Goal: Navigation & Orientation: Understand site structure

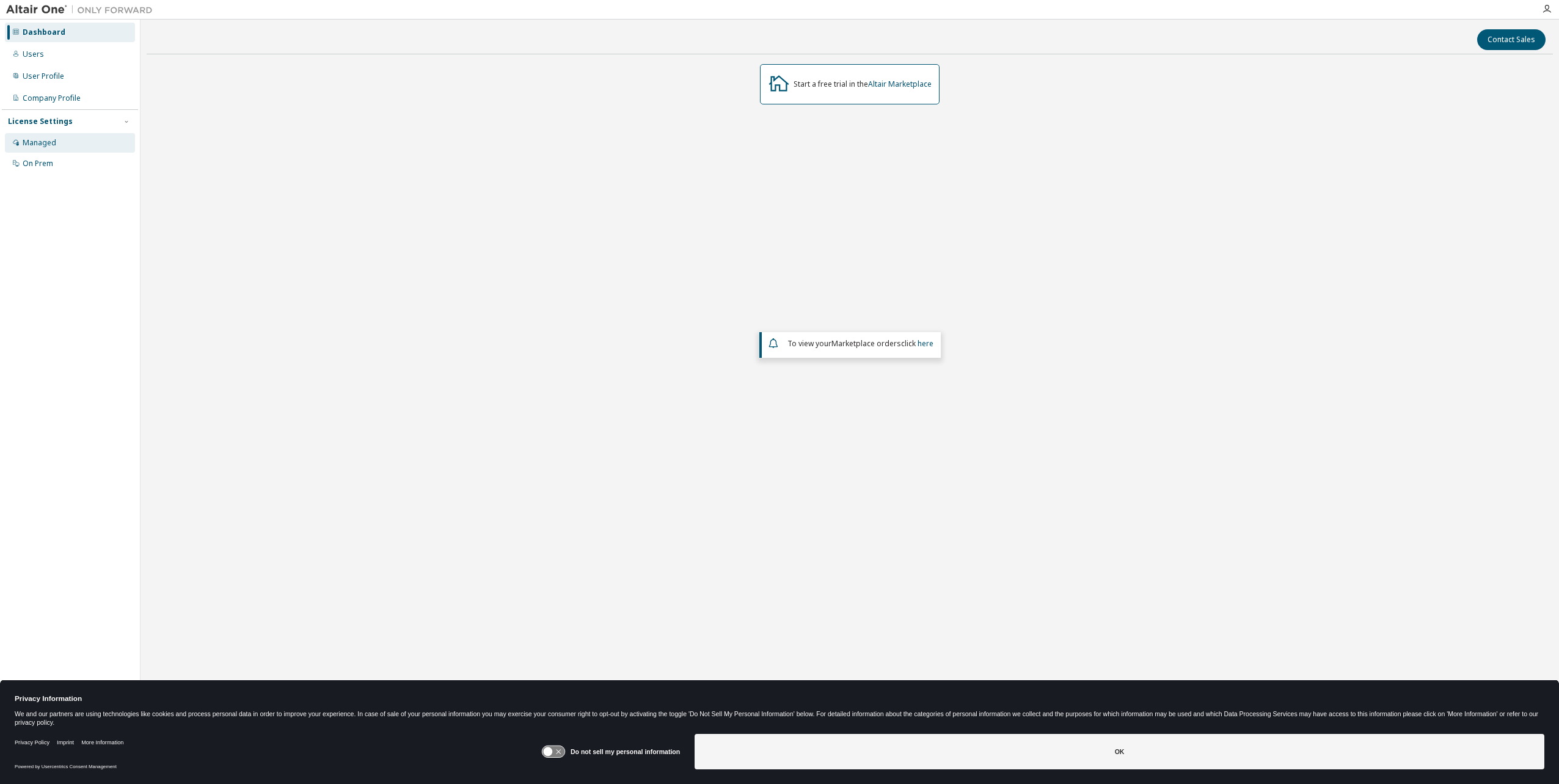
click at [32, 141] on div "Managed" at bounding box center [39, 143] width 34 height 10
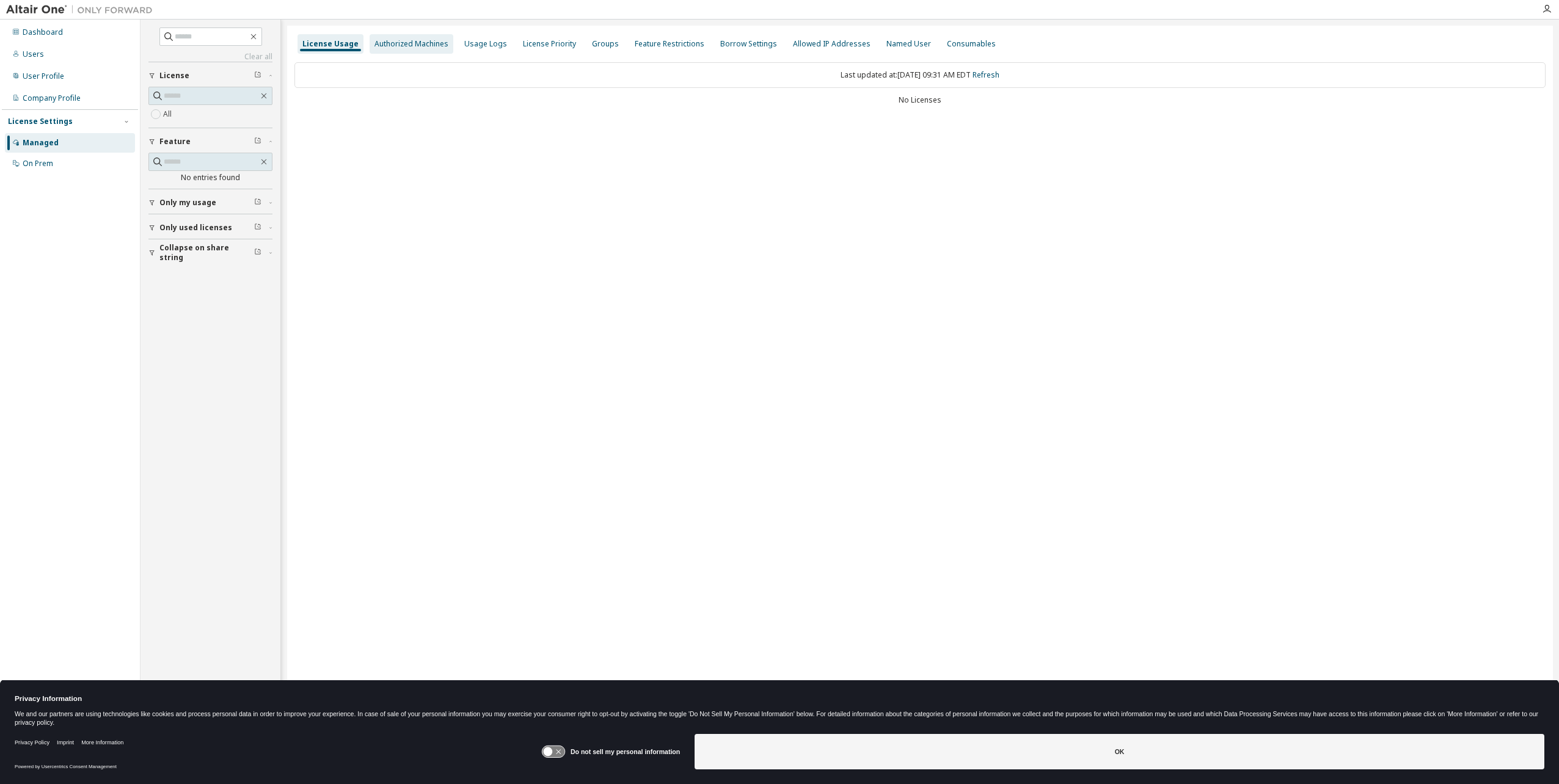
click at [414, 44] on div "Authorized Machines" at bounding box center [411, 44] width 74 height 10
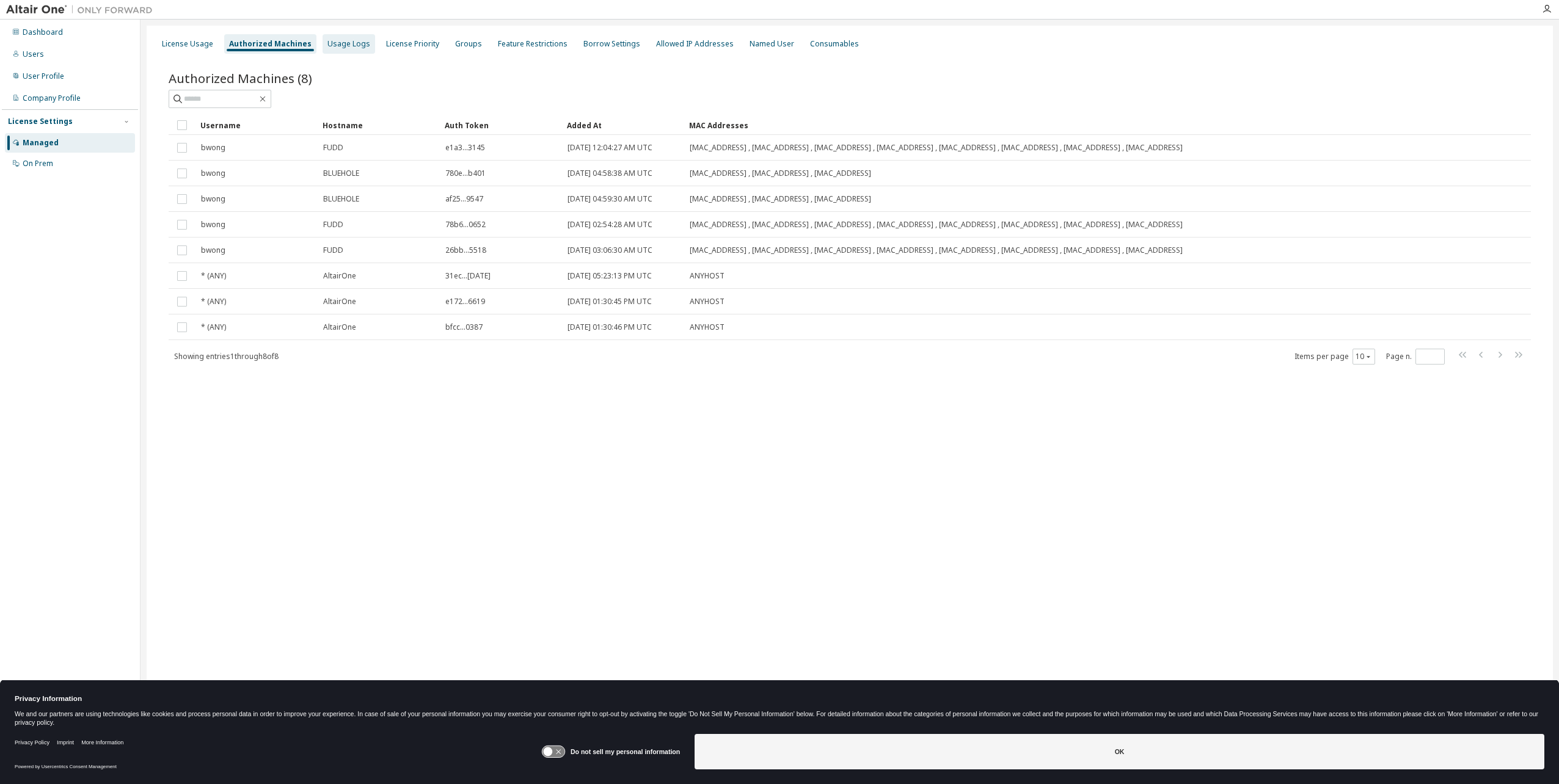
click at [355, 44] on div "Usage Logs" at bounding box center [348, 44] width 42 height 10
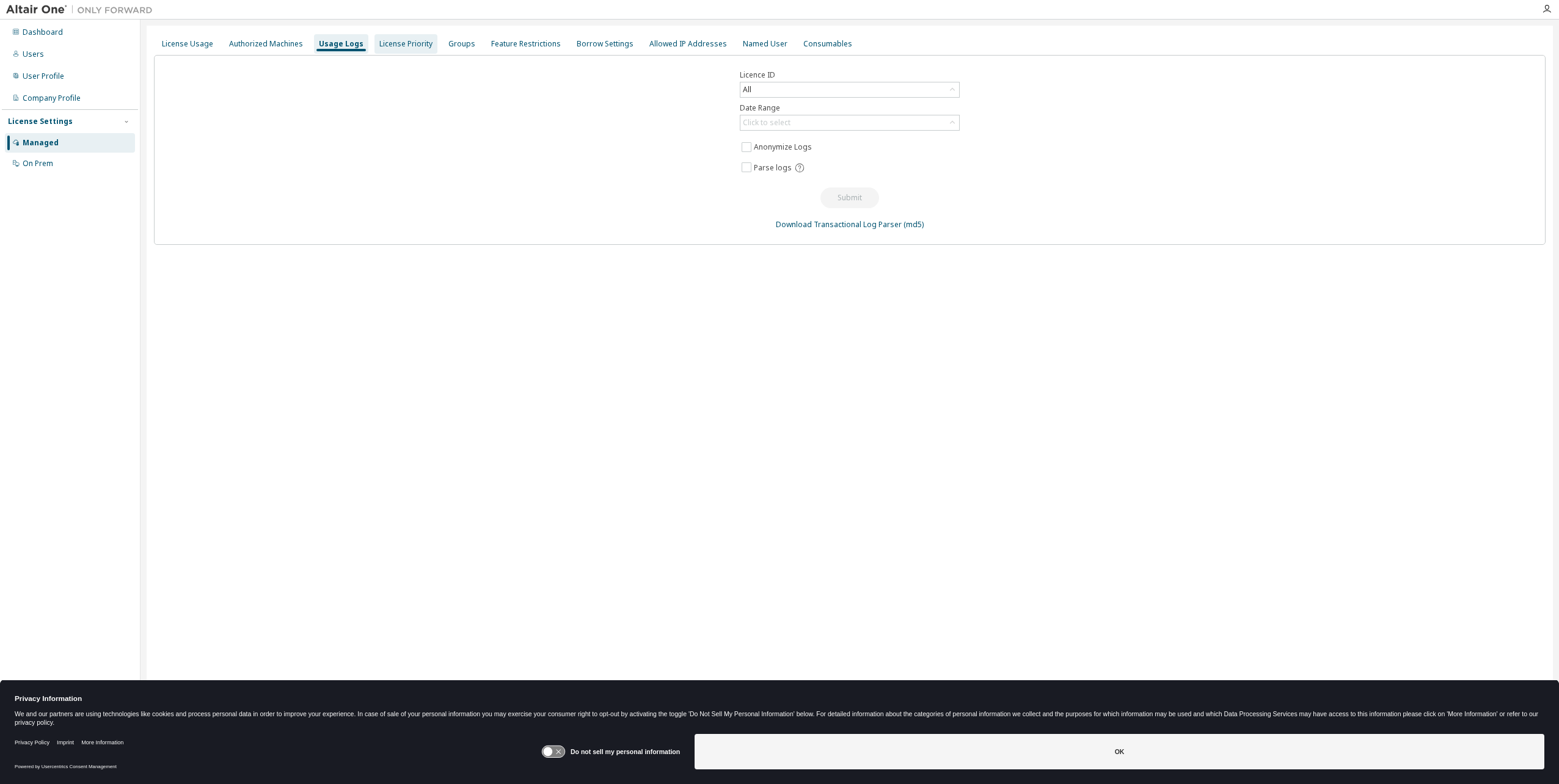
click at [403, 40] on div "License Priority" at bounding box center [406, 44] width 53 height 10
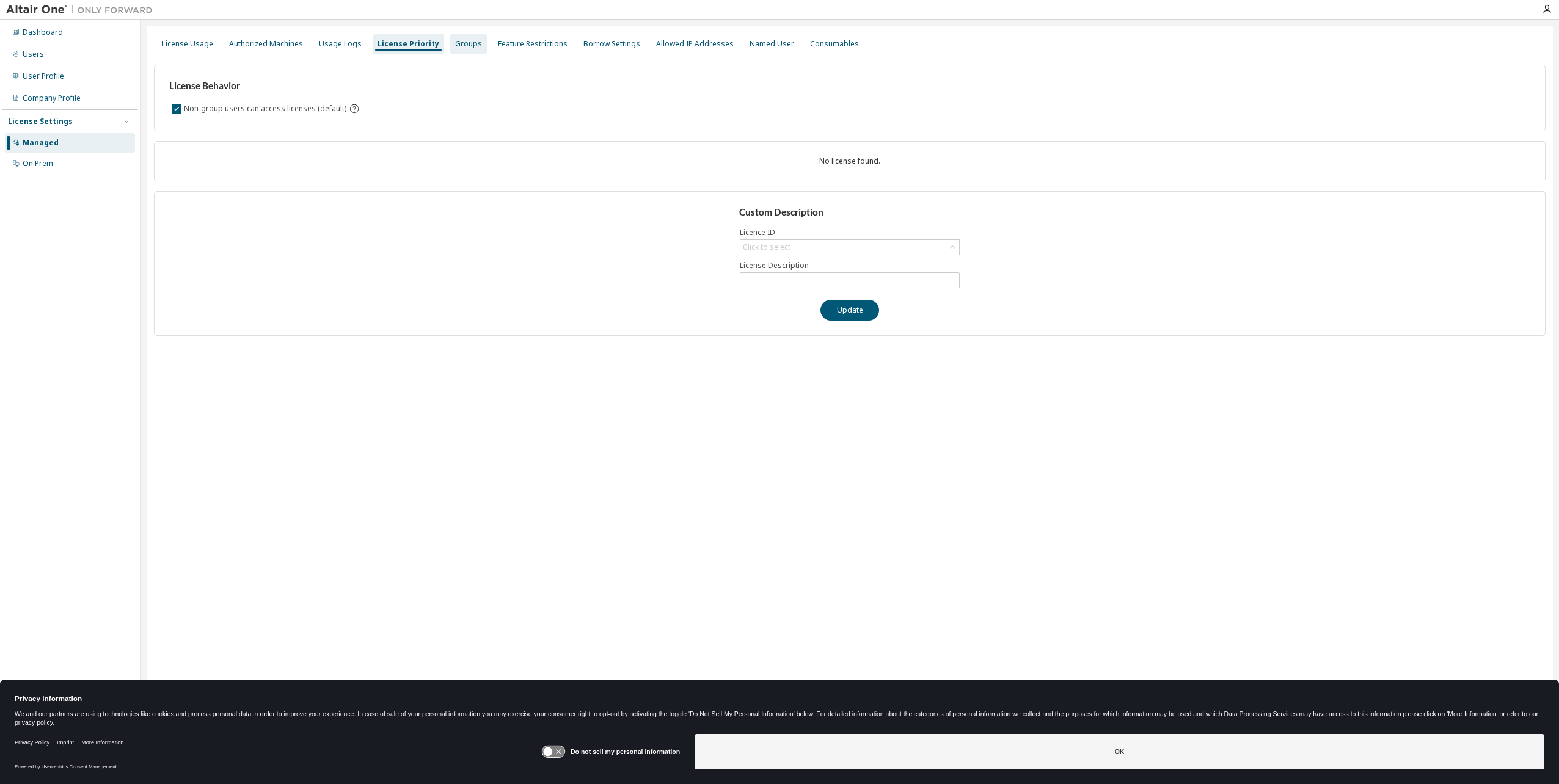
click at [459, 38] on div "Groups" at bounding box center [468, 44] width 37 height 19
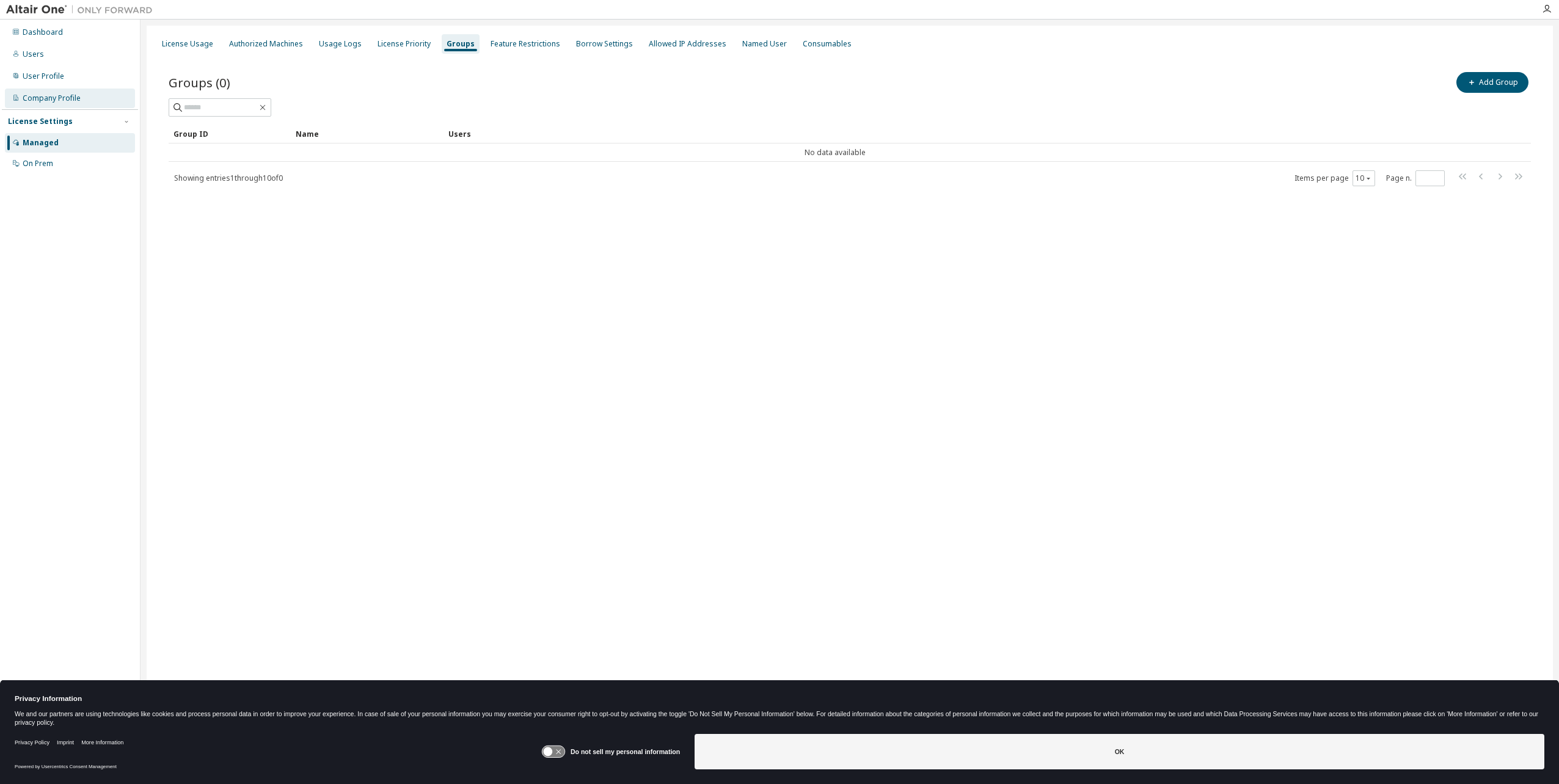
click at [66, 98] on div "Company Profile" at bounding box center [51, 98] width 58 height 10
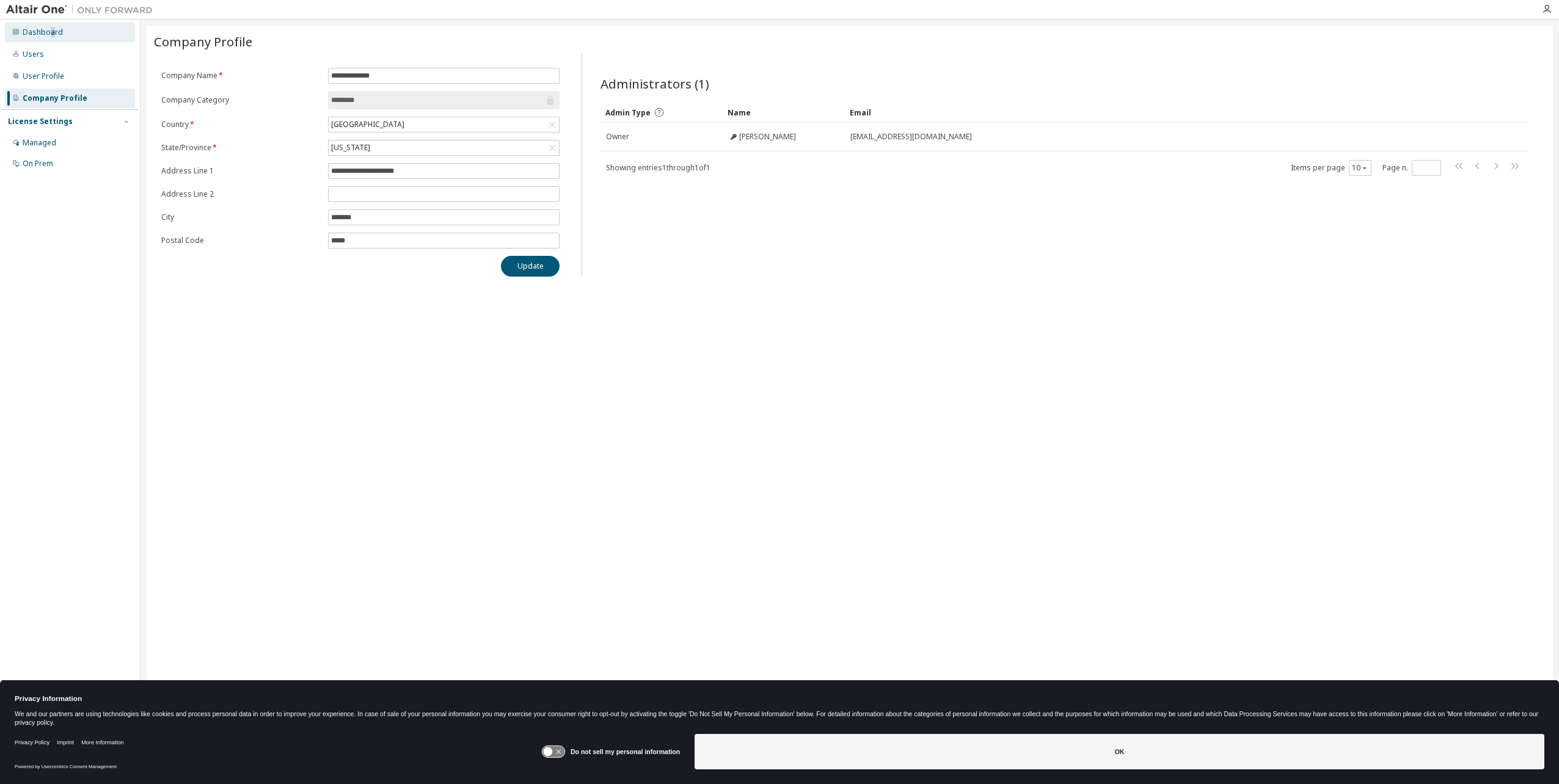
click at [51, 35] on div "Dashboard" at bounding box center [42, 32] width 40 height 10
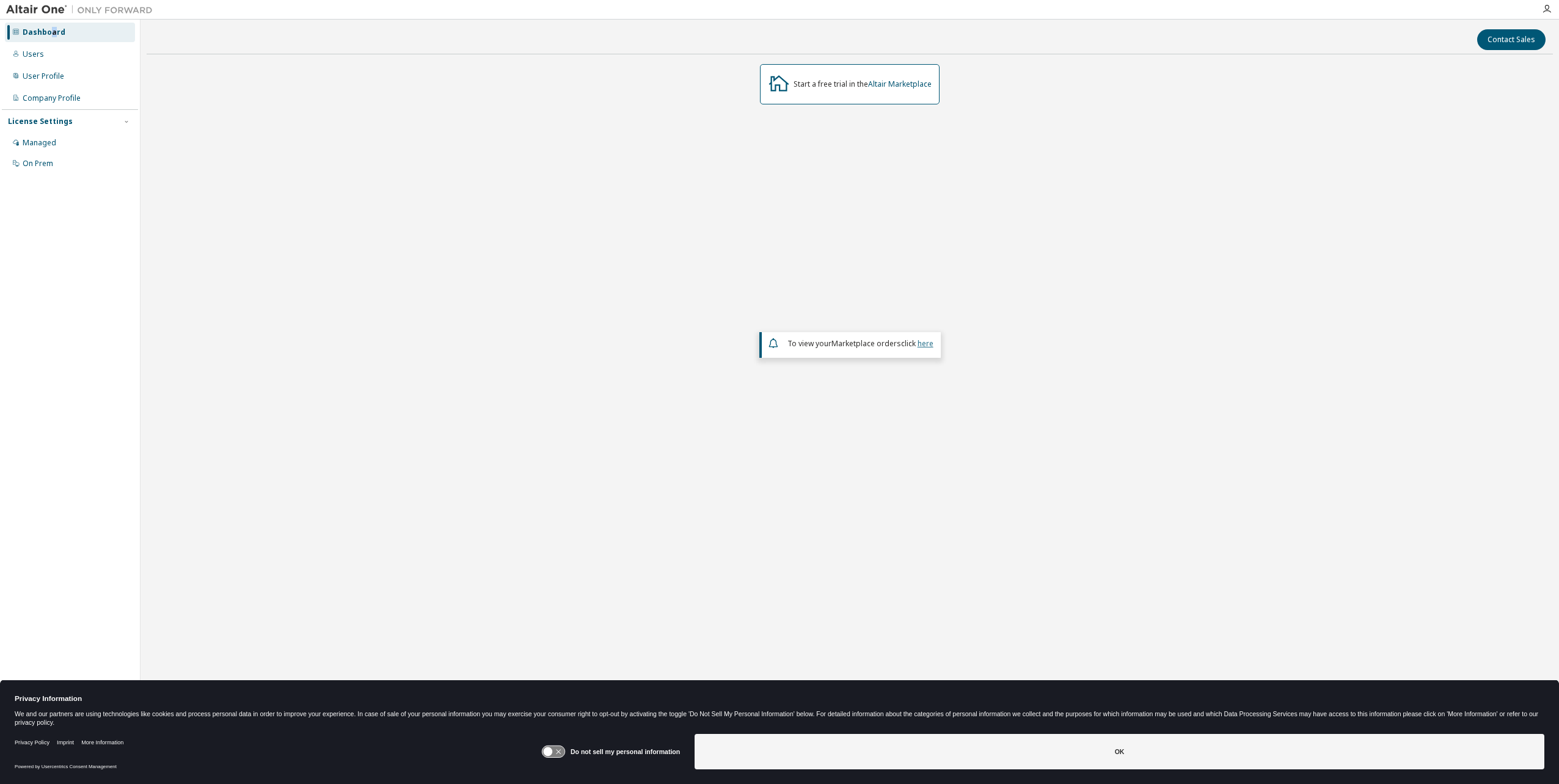
click at [920, 344] on link "here" at bounding box center [925, 344] width 16 height 11
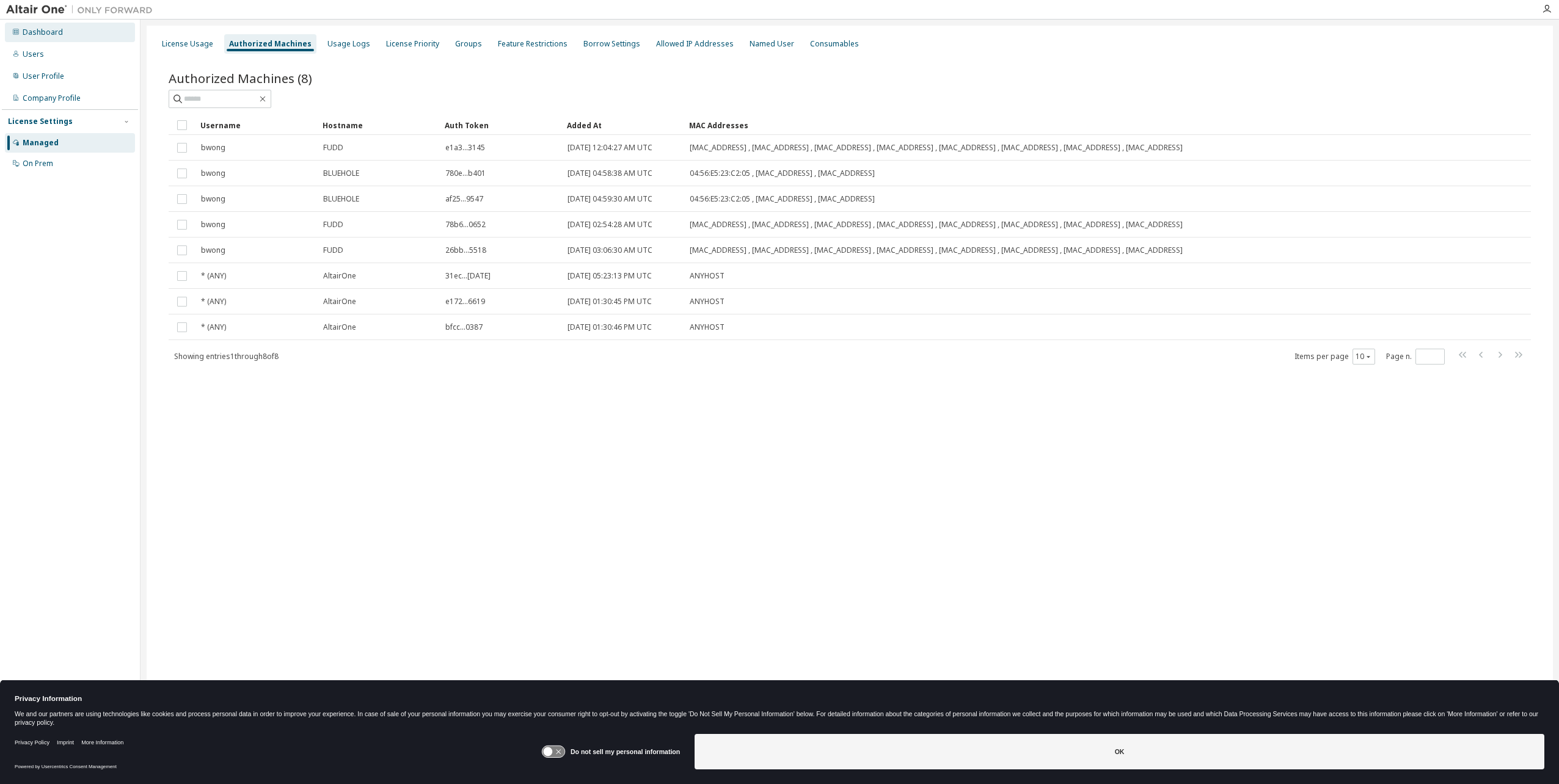
click at [42, 27] on div "Dashboard" at bounding box center [42, 32] width 40 height 10
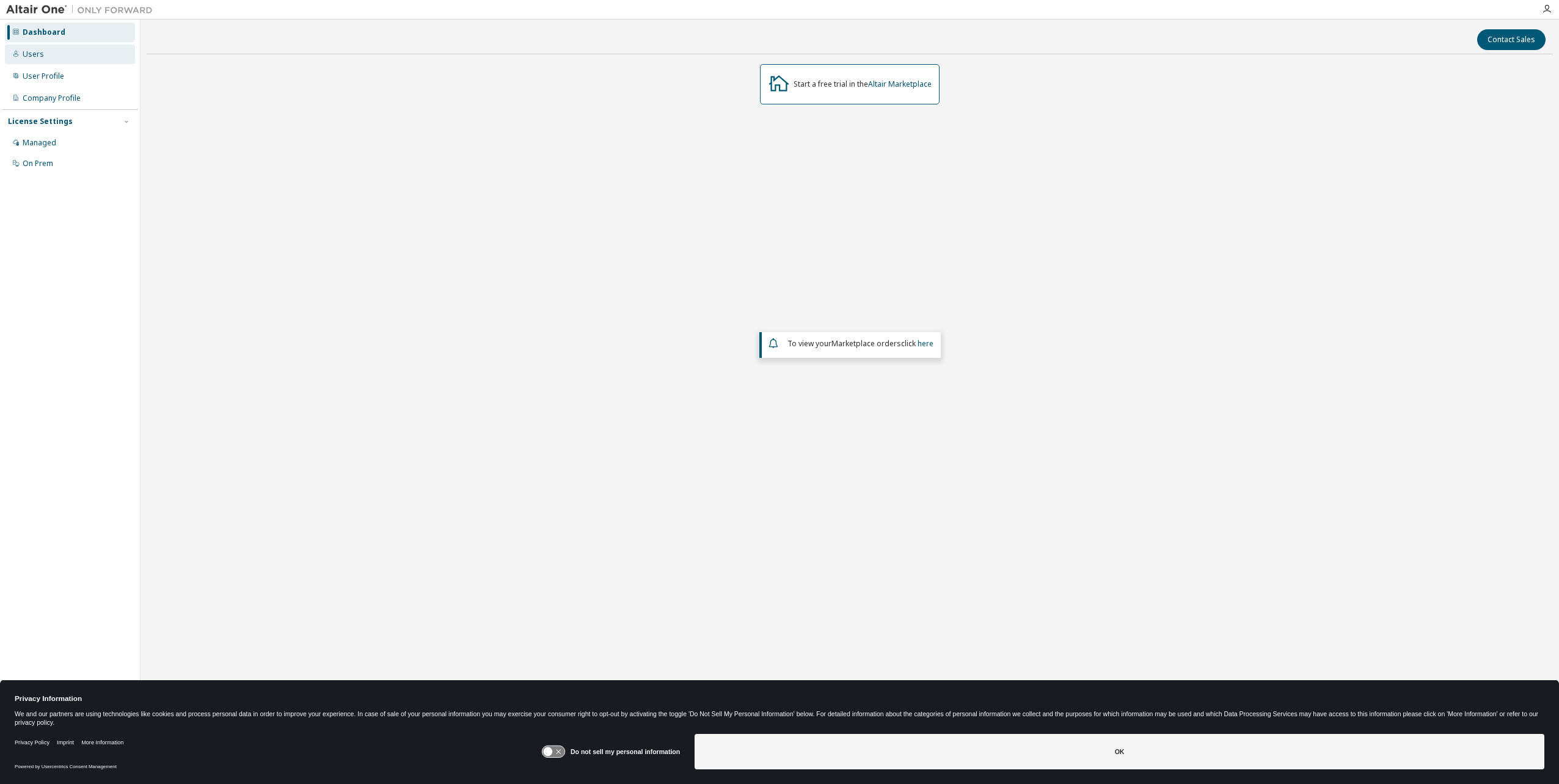
click at [41, 54] on div "Users" at bounding box center [33, 54] width 21 height 10
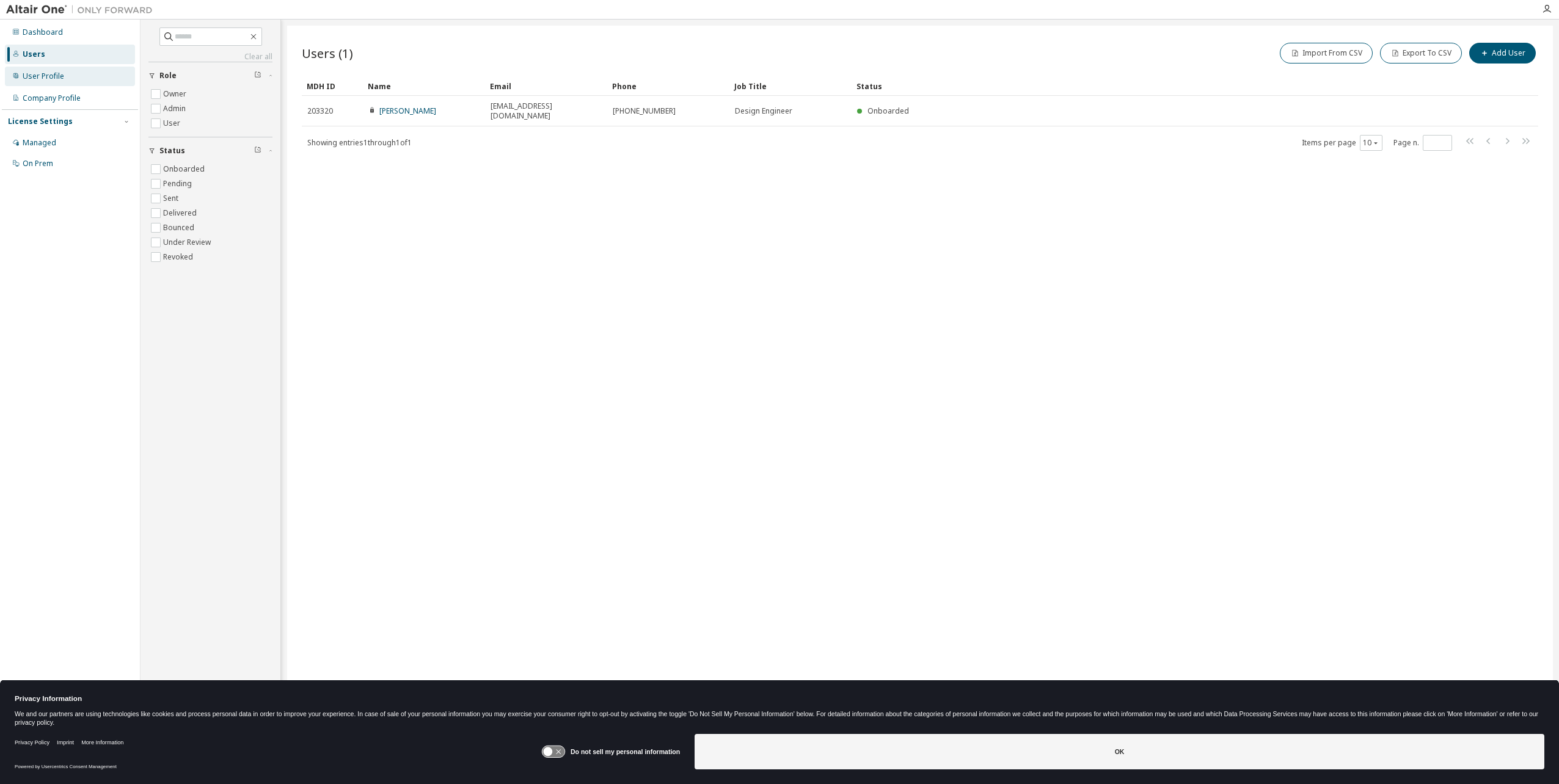
click at [47, 77] on div "User Profile" at bounding box center [43, 76] width 42 height 10
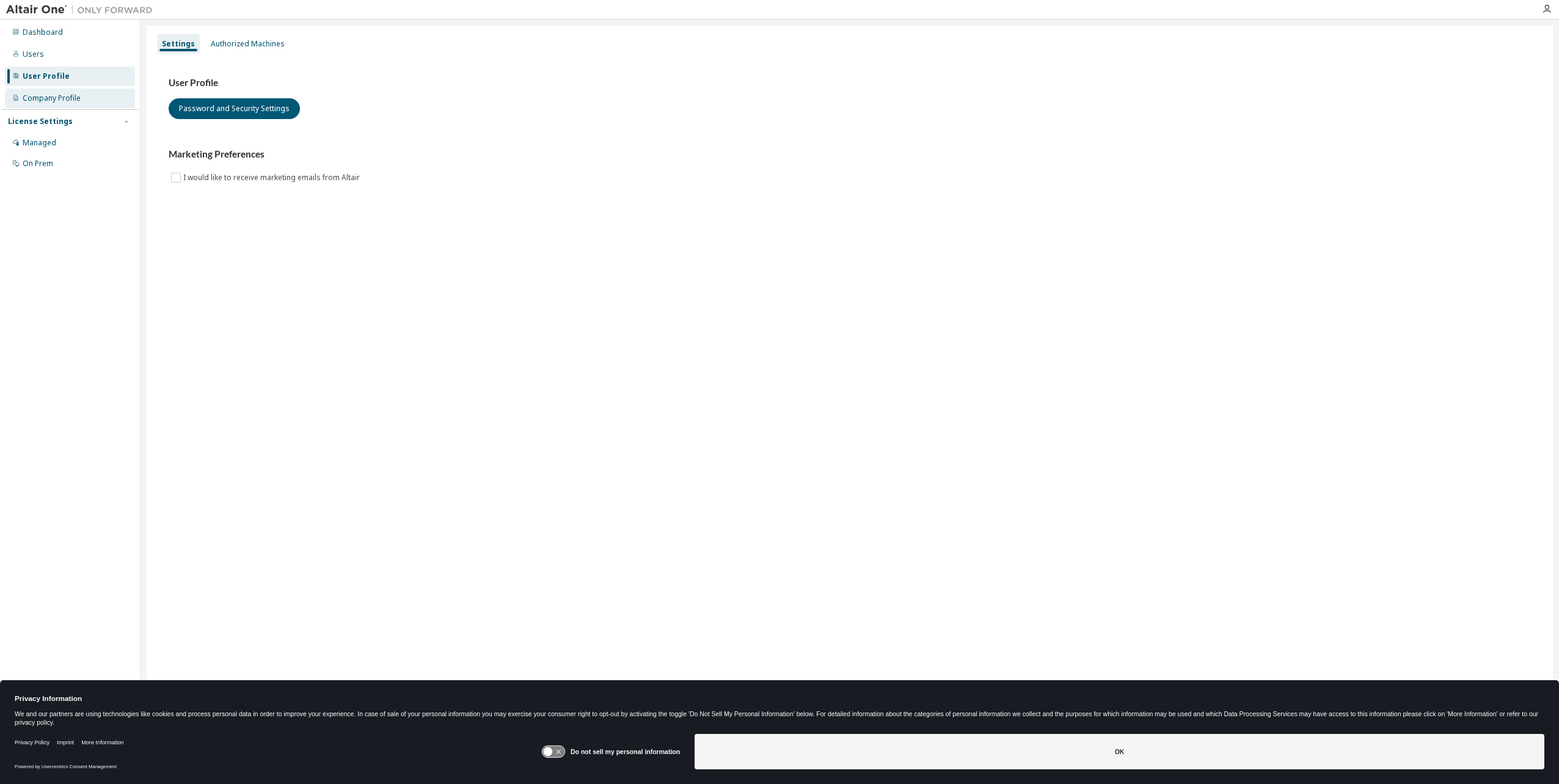
click at [54, 100] on div "Company Profile" at bounding box center [51, 98] width 58 height 10
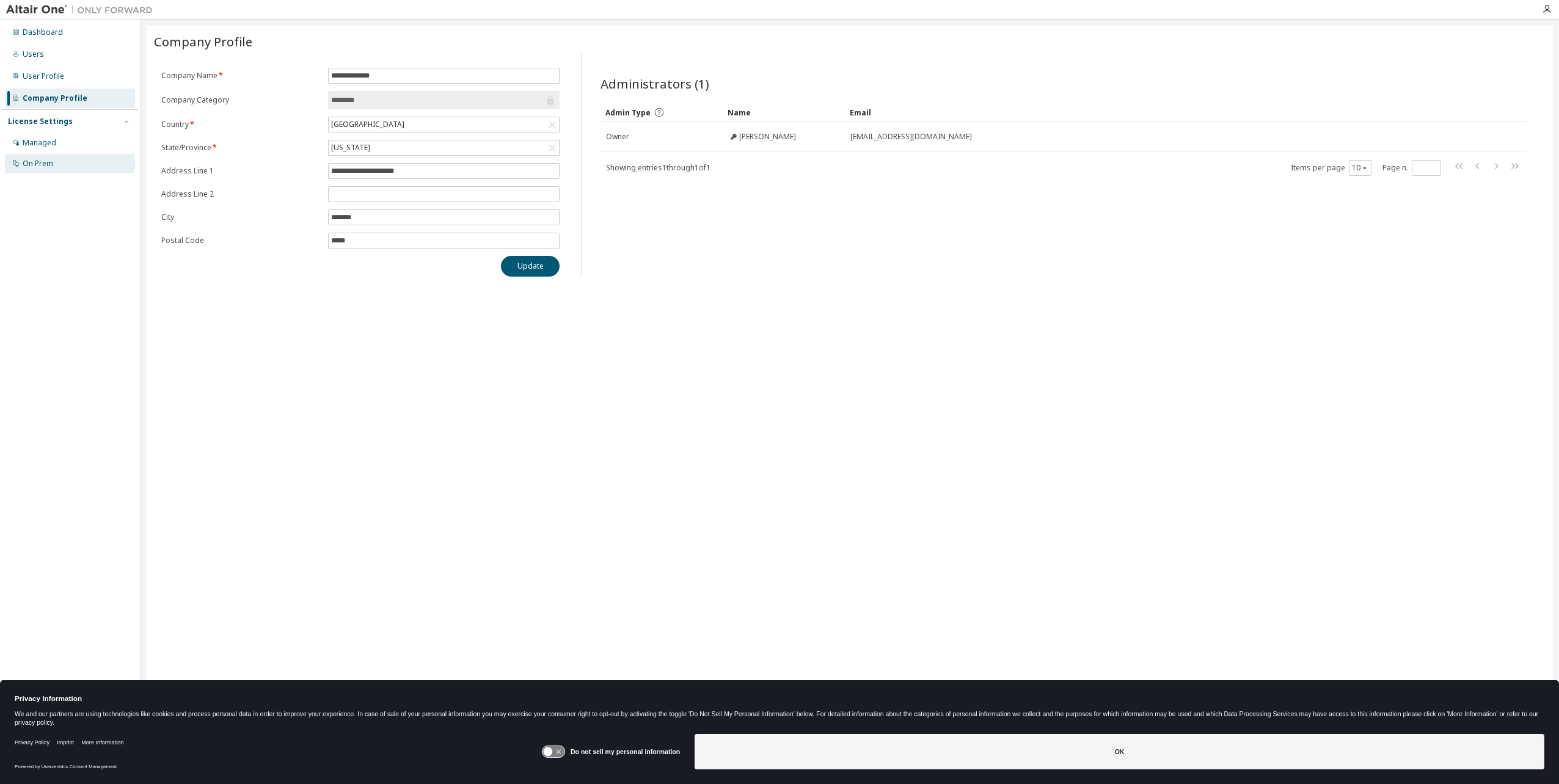
click at [42, 159] on div "On Prem" at bounding box center [38, 163] width 31 height 10
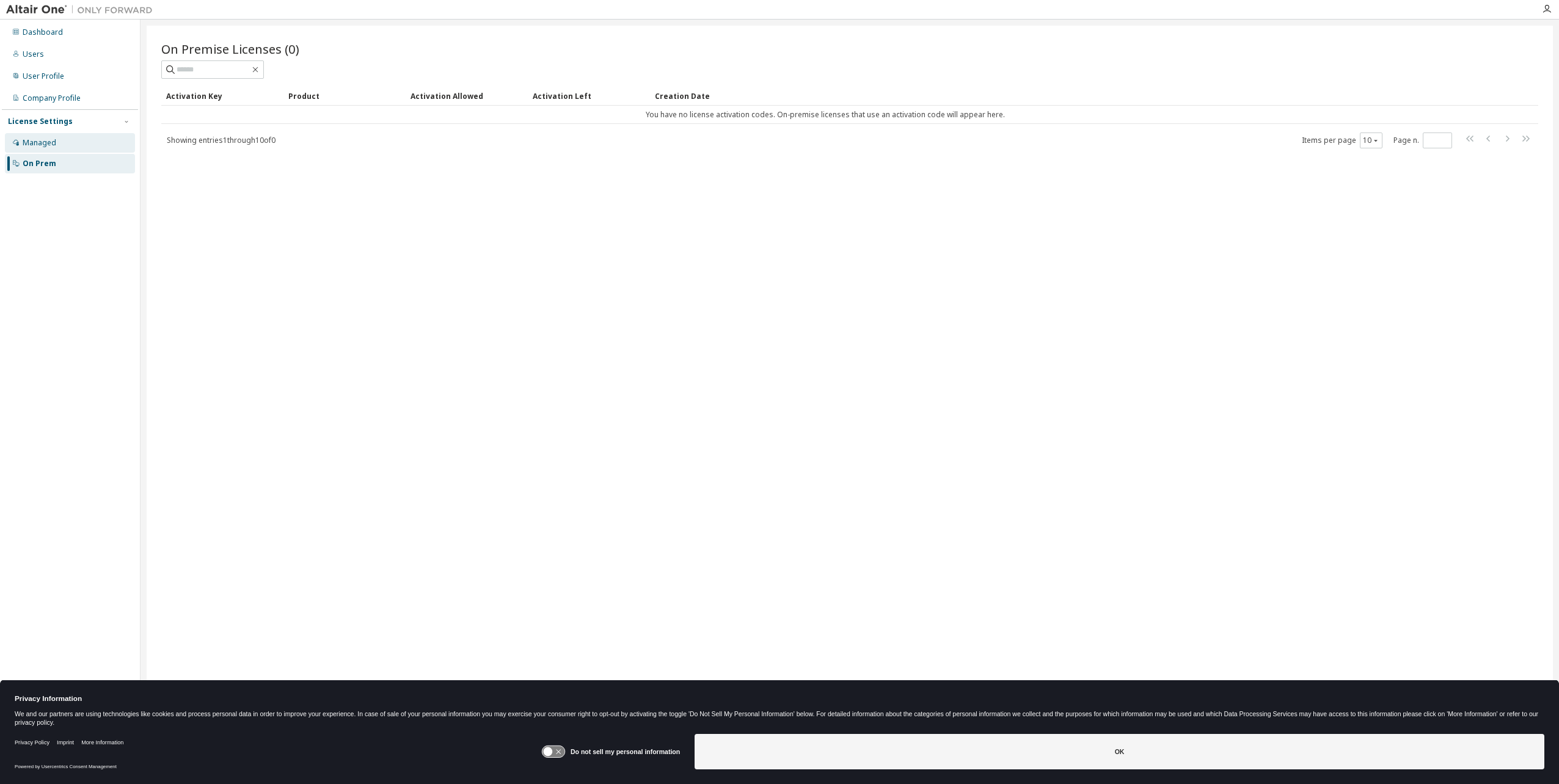
click at [39, 139] on div "Managed" at bounding box center [39, 143] width 34 height 10
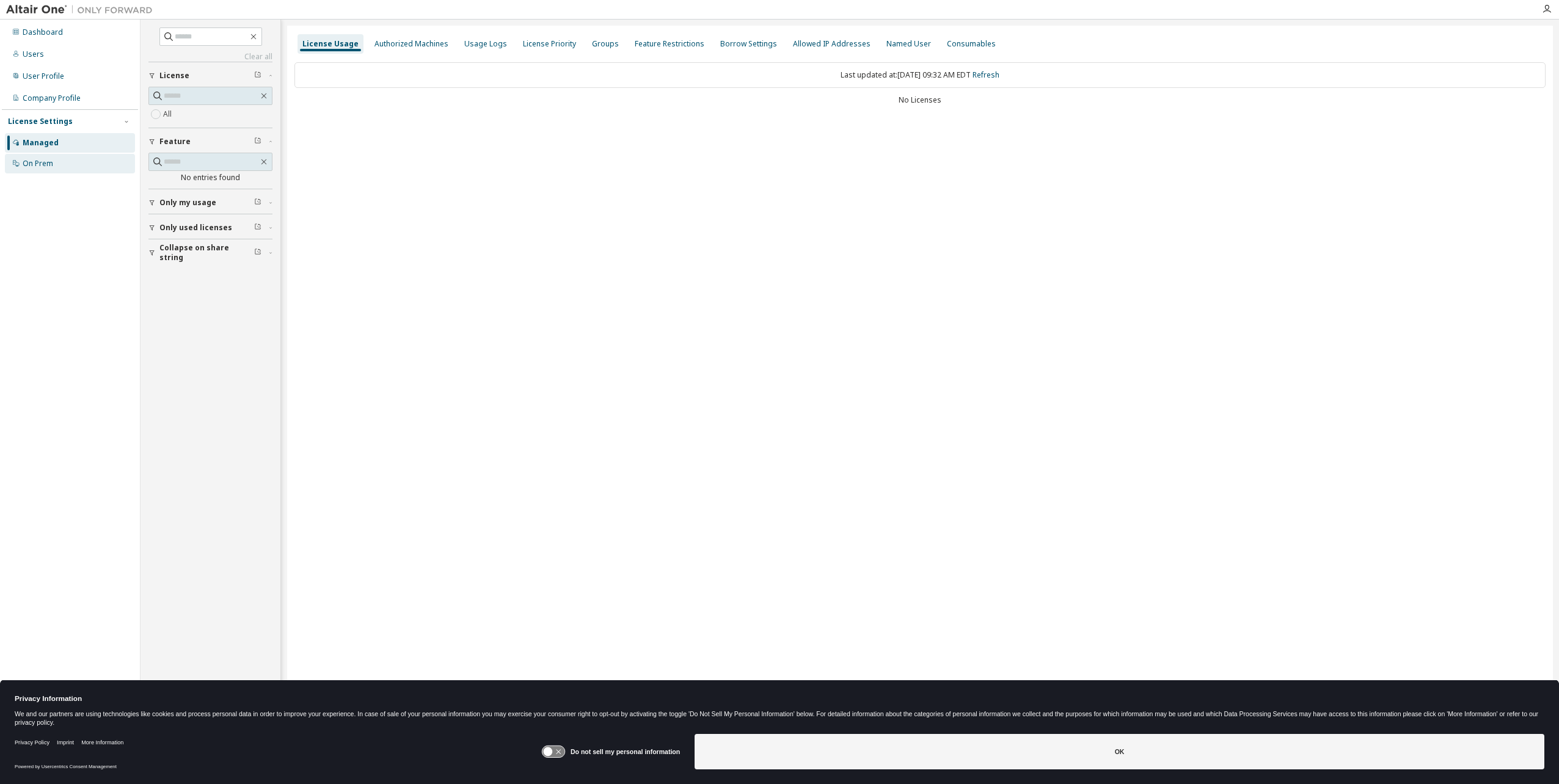
click at [51, 166] on div "On Prem" at bounding box center [38, 163] width 31 height 10
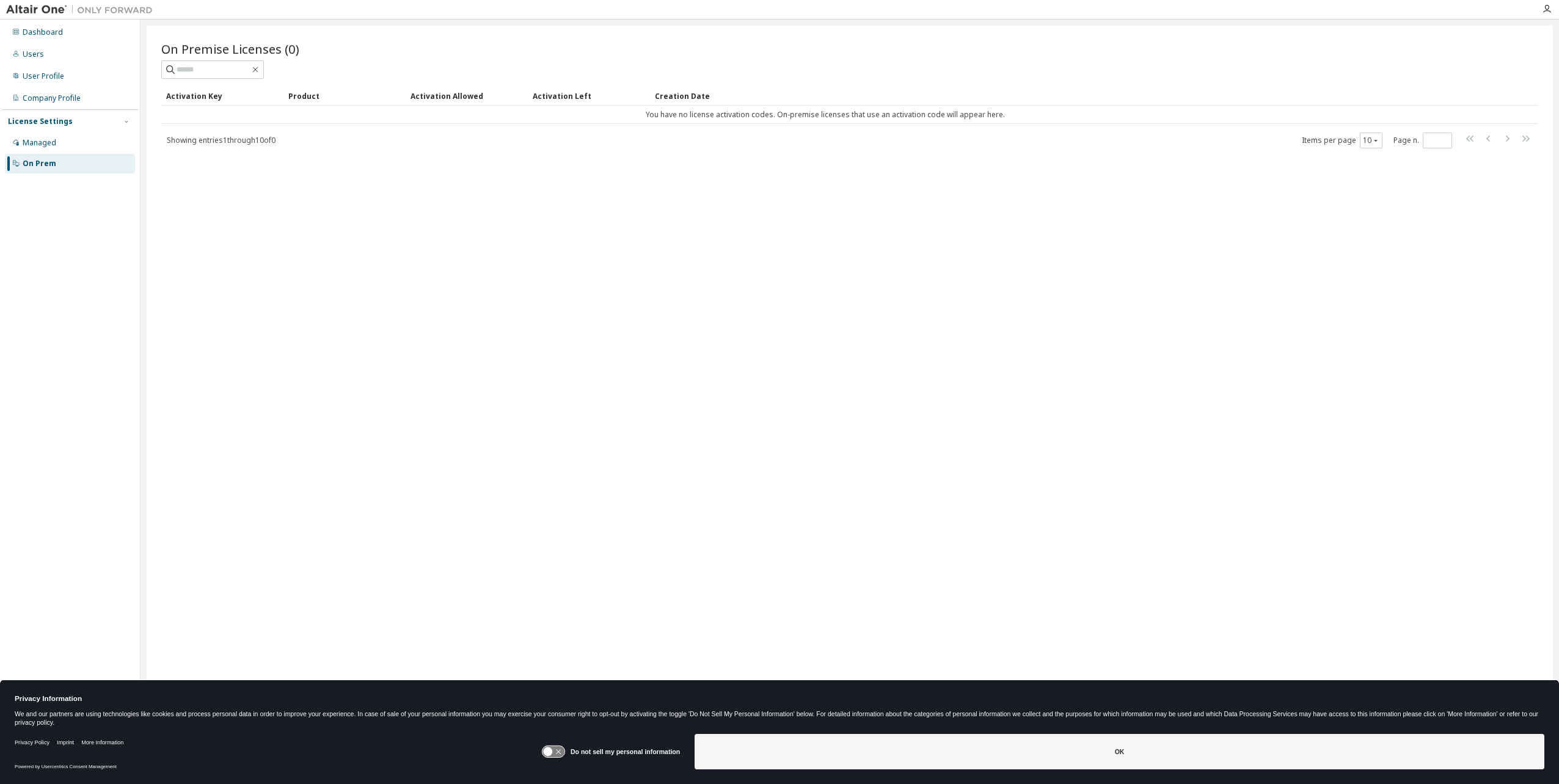
click at [29, 6] on img at bounding box center [82, 10] width 153 height 12
